Goal: Find specific page/section: Locate a particular part of the current website

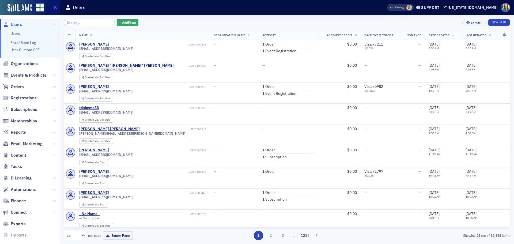
click at [53, 145] on icon at bounding box center [54, 143] width 3 height 3
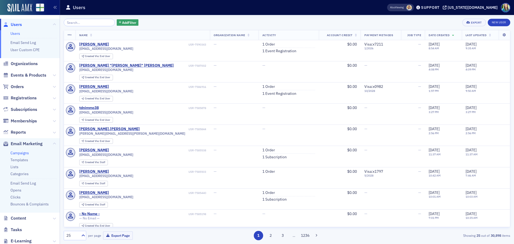
click at [18, 153] on link "Campaigns" at bounding box center [19, 152] width 18 height 5
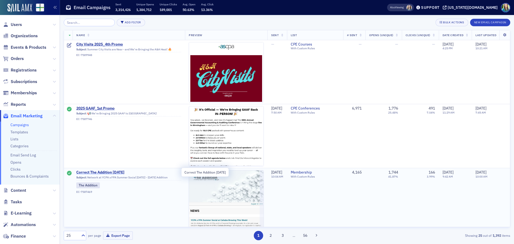
click at [116, 171] on span "Correct The Addition [DATE]" at bounding box center [128, 172] width 105 height 5
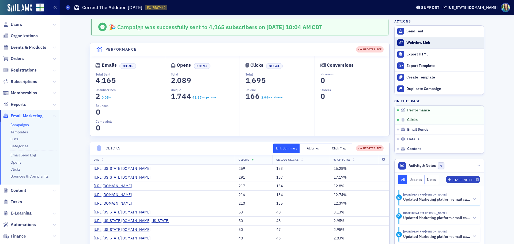
click at [409, 40] on link "Webview Link" at bounding box center [438, 43] width 89 height 12
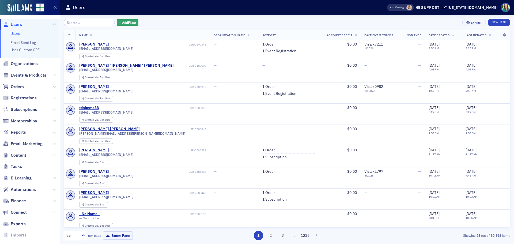
click at [53, 143] on icon at bounding box center [54, 143] width 3 height 3
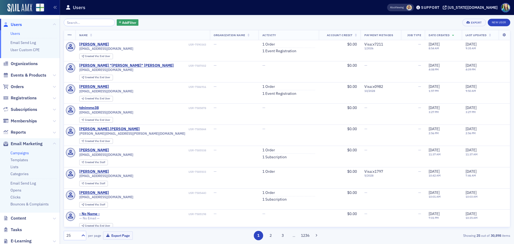
click at [21, 151] on link "Campaigns" at bounding box center [19, 152] width 18 height 5
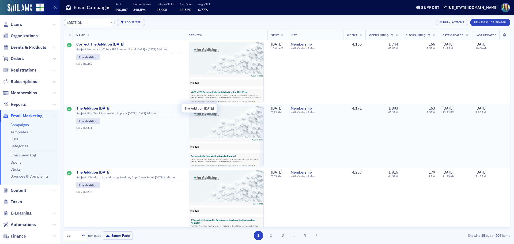
type input "aDDITION"
click at [96, 108] on span "The Addition [DATE]" at bounding box center [128, 108] width 105 height 5
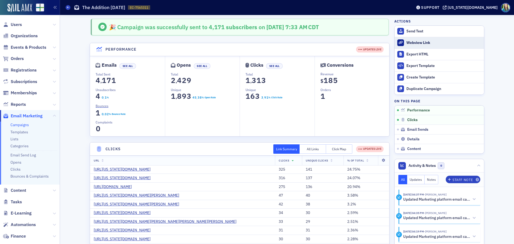
click at [421, 42] on div "Webview Link" at bounding box center [443, 42] width 75 height 5
